Goal: Transaction & Acquisition: Download file/media

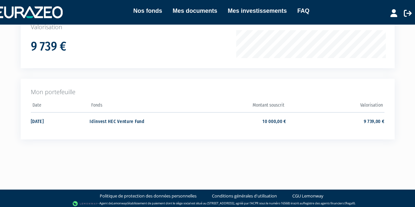
scroll to position [118, 0]
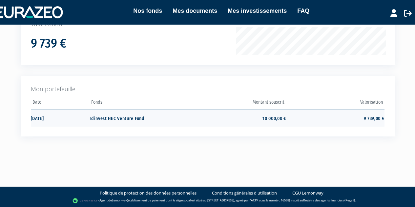
click at [266, 116] on td "10 000,00 €" at bounding box center [237, 117] width 98 height 17
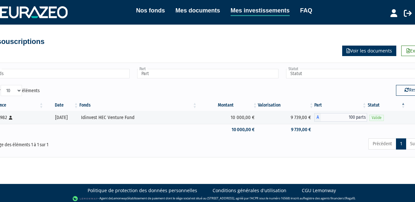
click at [358, 53] on link "Voir les documents" at bounding box center [369, 51] width 54 height 11
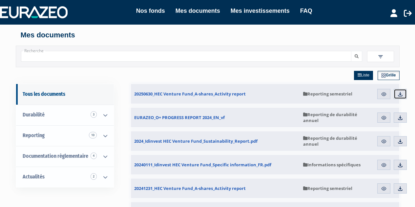
click at [399, 93] on img at bounding box center [400, 94] width 6 height 6
click at [398, 185] on link "Télécharger" at bounding box center [400, 188] width 13 height 11
